Goal: Find specific page/section: Find specific page/section

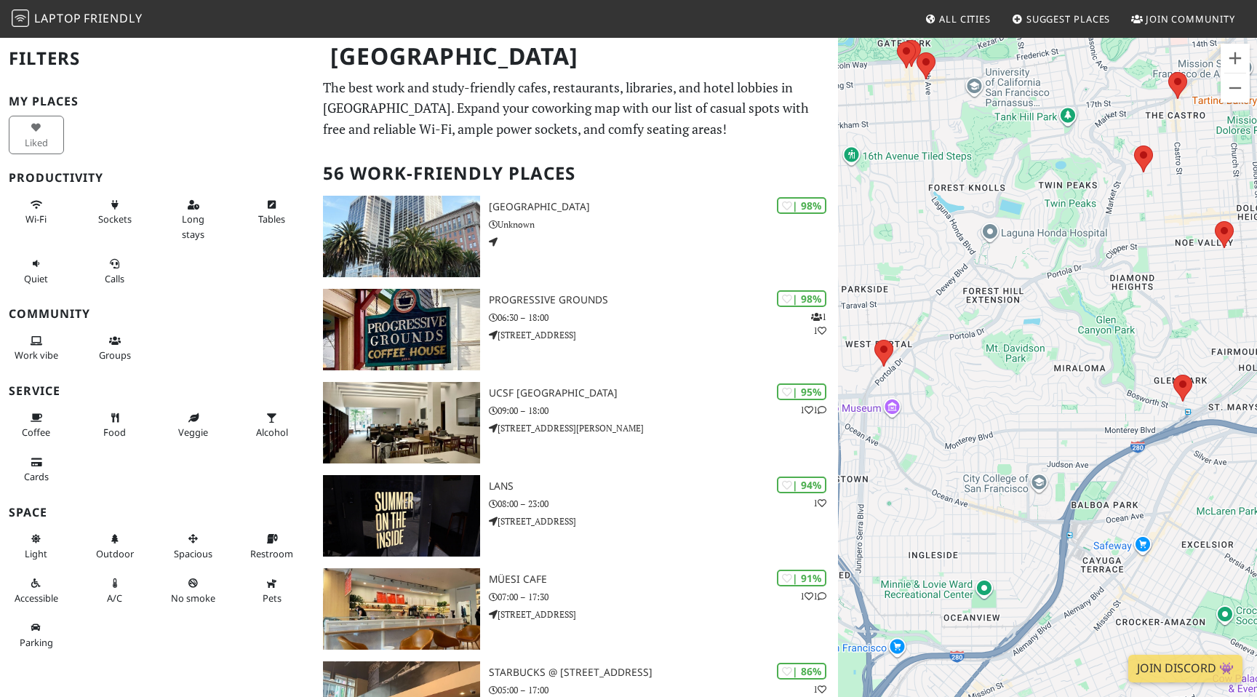
drag, startPoint x: 1175, startPoint y: 210, endPoint x: 1051, endPoint y: 248, distance: 129.3
click at [1051, 248] on div "To navigate, press the arrow keys." at bounding box center [1047, 384] width 419 height 697
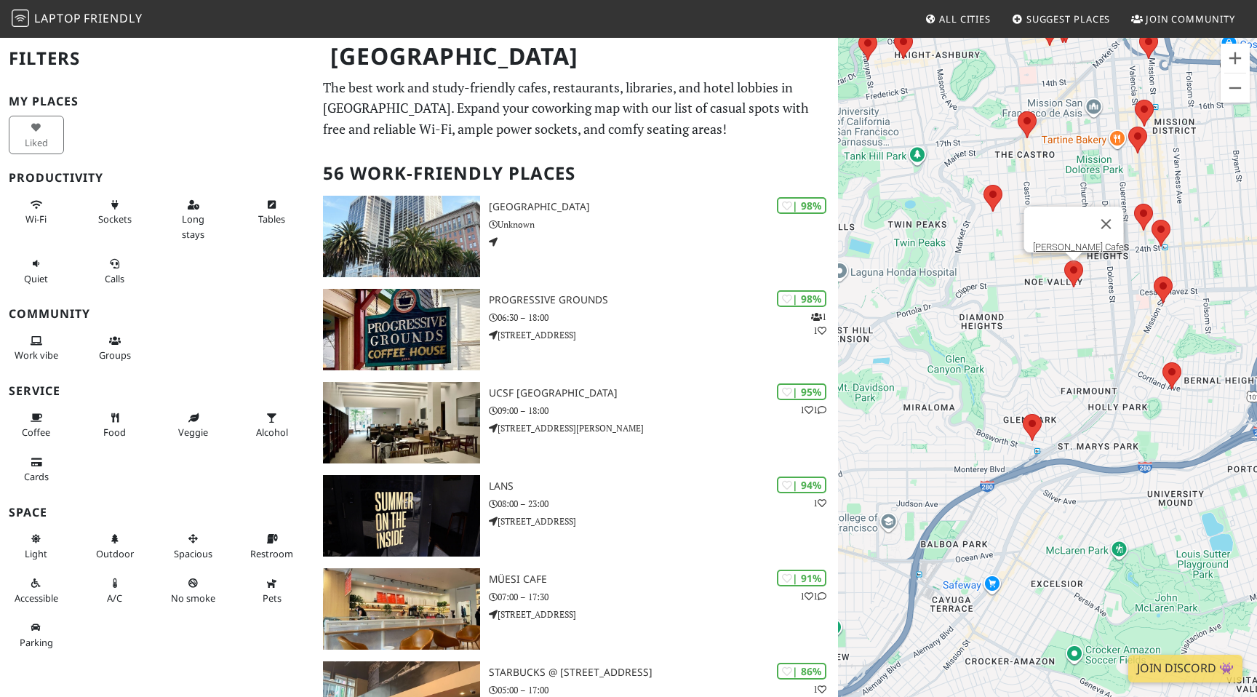
click at [1064, 260] on area at bounding box center [1064, 260] width 0 height 0
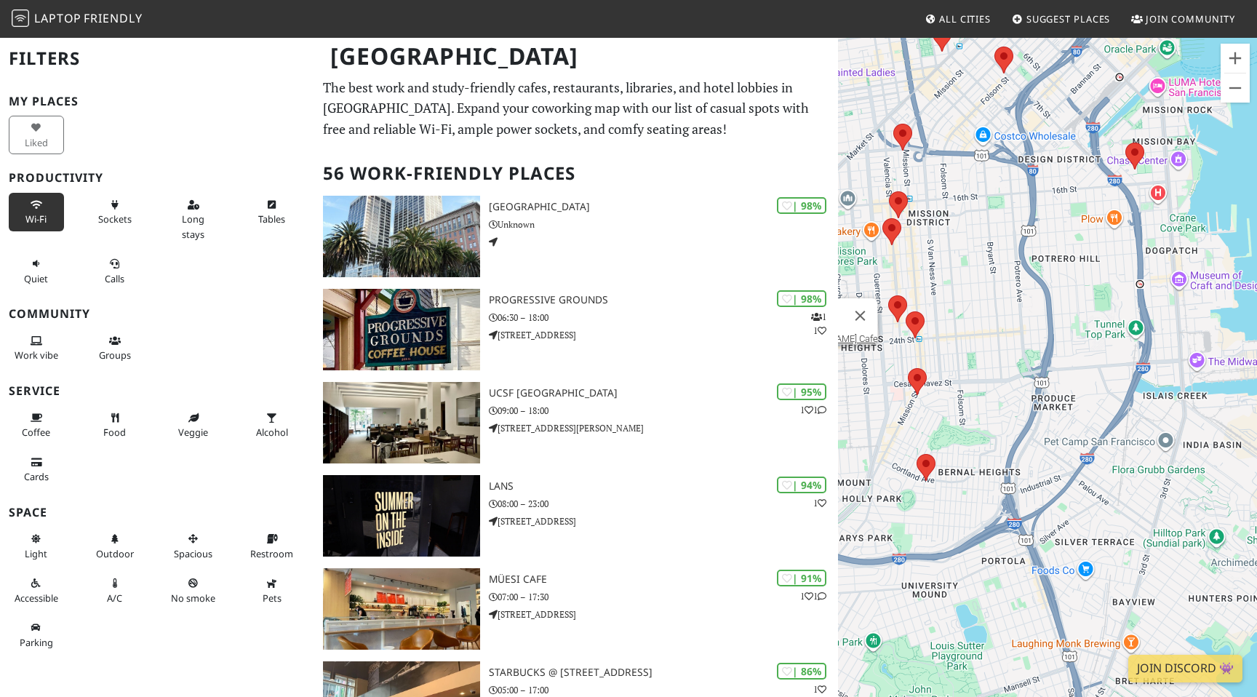
click at [40, 207] on icon at bounding box center [37, 205] width 12 height 9
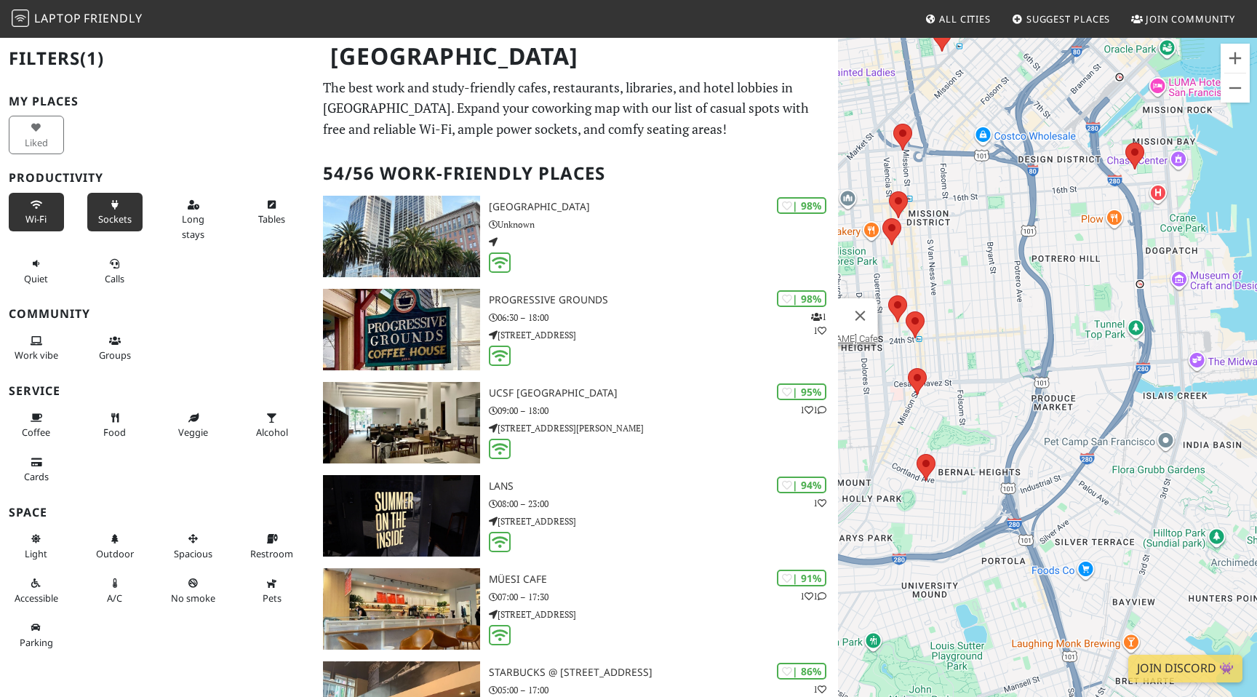
click at [108, 215] on span "Sockets" at bounding box center [114, 218] width 33 height 13
click at [185, 221] on span "Long stays" at bounding box center [193, 226] width 23 height 28
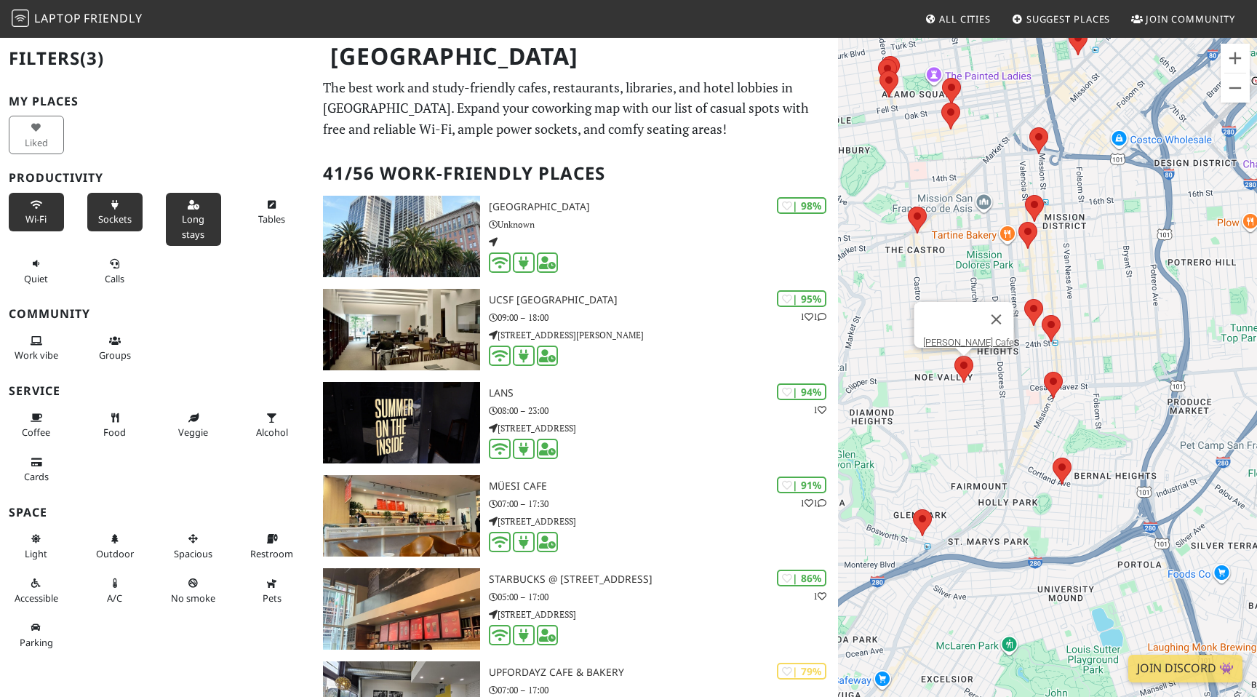
drag, startPoint x: 958, startPoint y: 365, endPoint x: 1109, endPoint y: 369, distance: 151.4
click at [1109, 369] on div "To navigate, press the arrow keys. [PERSON_NAME] Cafe" at bounding box center [1047, 384] width 419 height 697
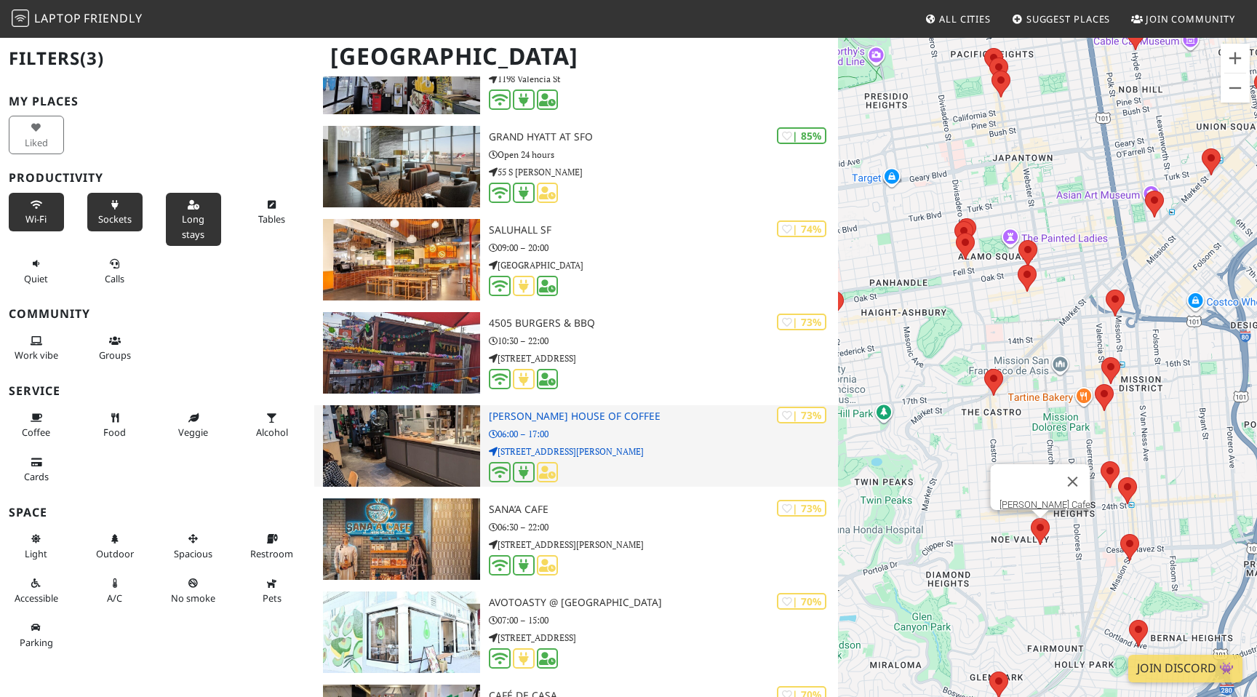
scroll to position [629, 0]
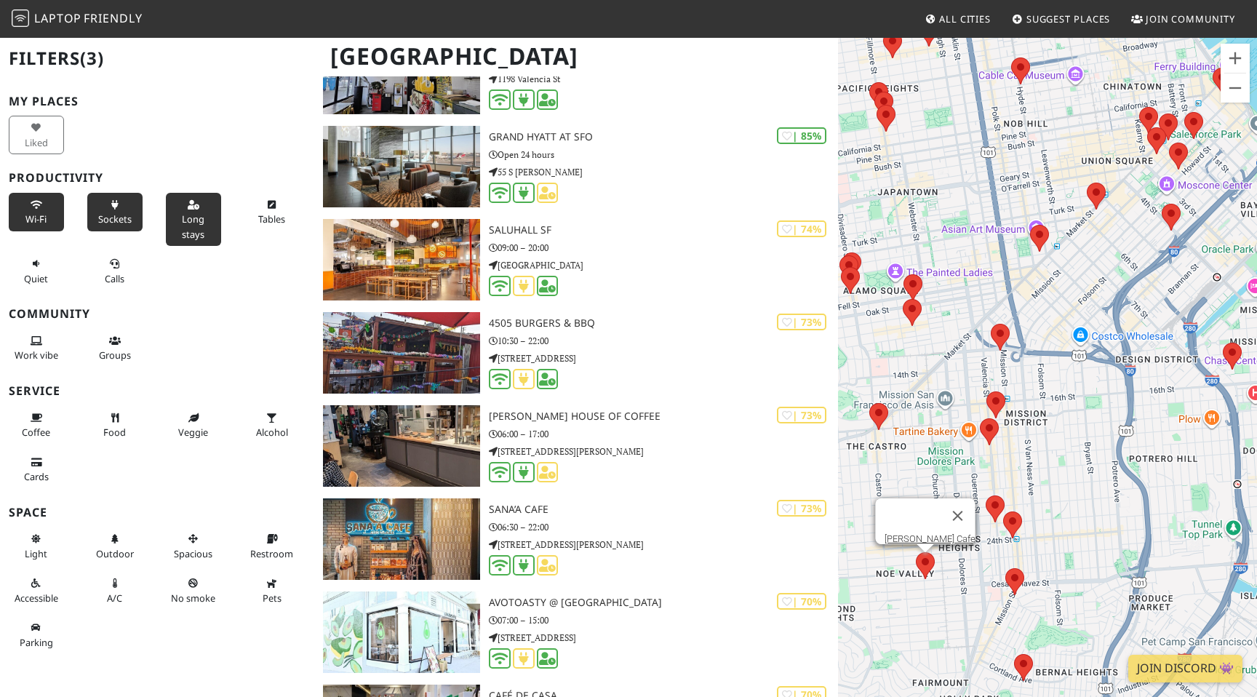
click at [916, 552] on area at bounding box center [916, 552] width 0 height 0
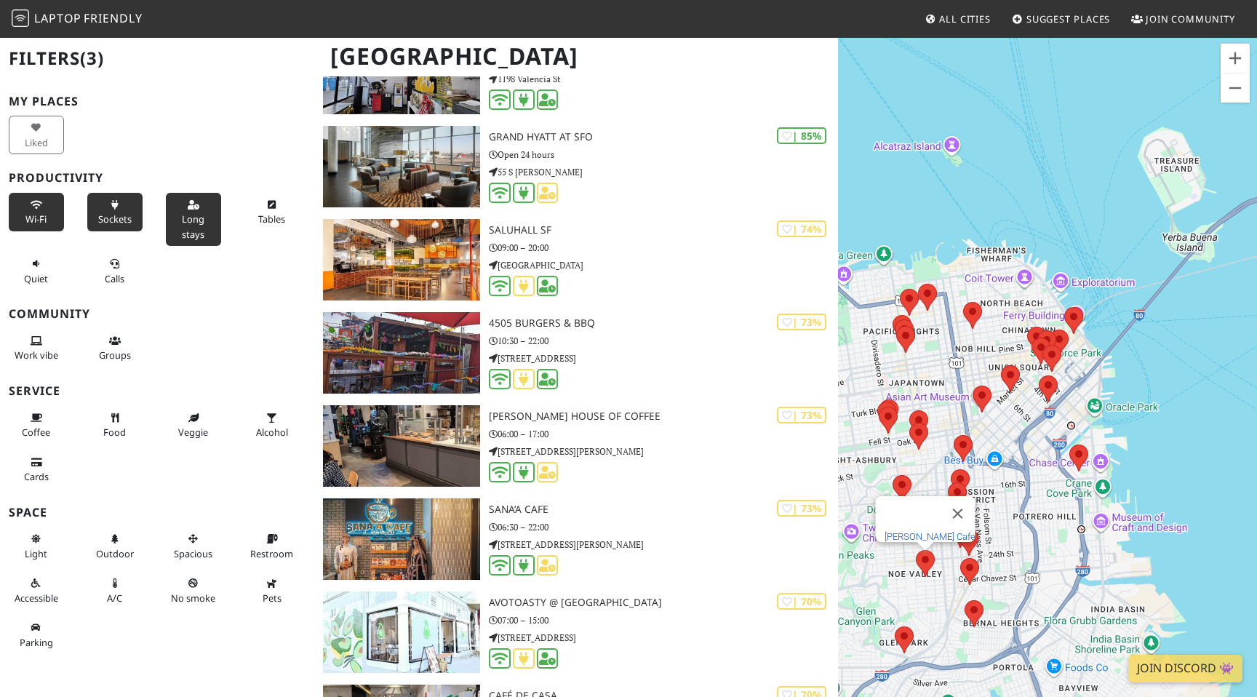
click at [925, 531] on link "[PERSON_NAME] Cafe" at bounding box center [930, 536] width 91 height 11
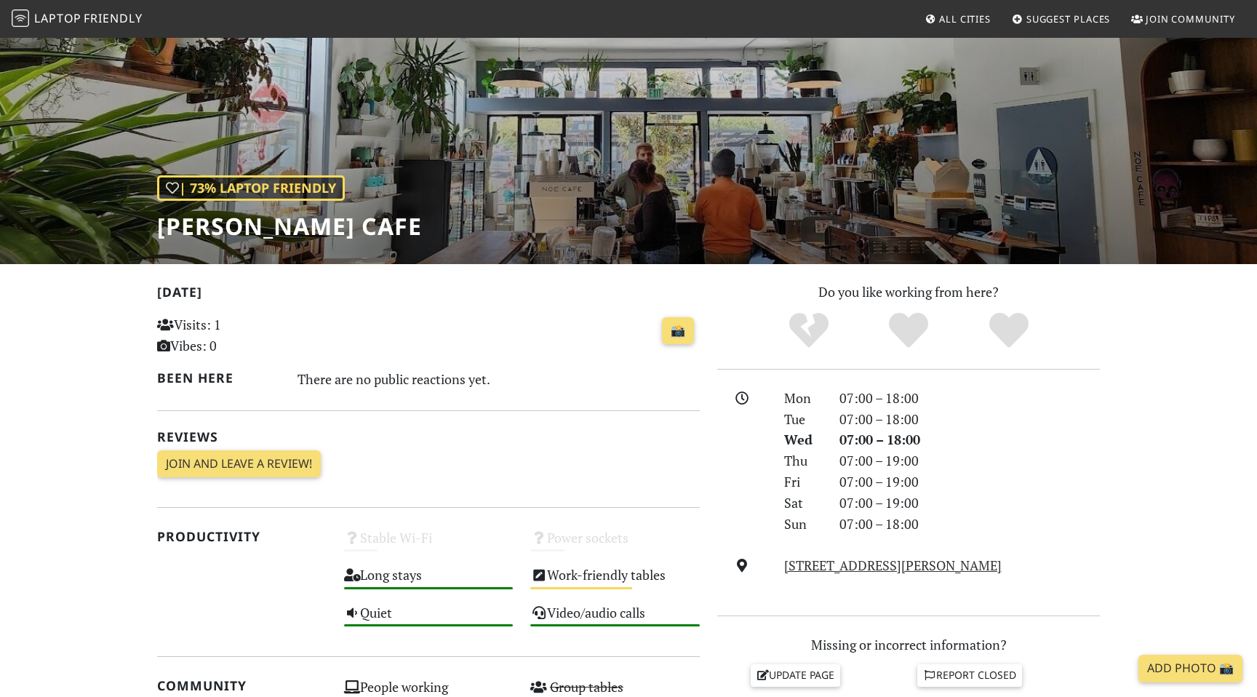
scroll to position [80, 0]
